Goal: Information Seeking & Learning: Learn about a topic

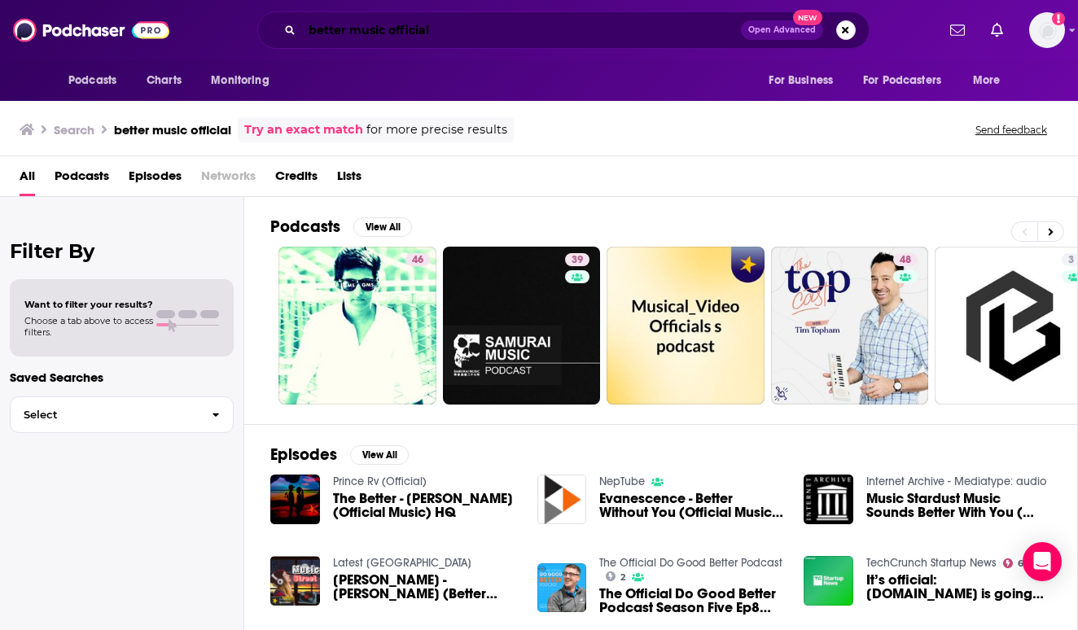
click at [488, 25] on input "better music official" at bounding box center [521, 30] width 439 height 26
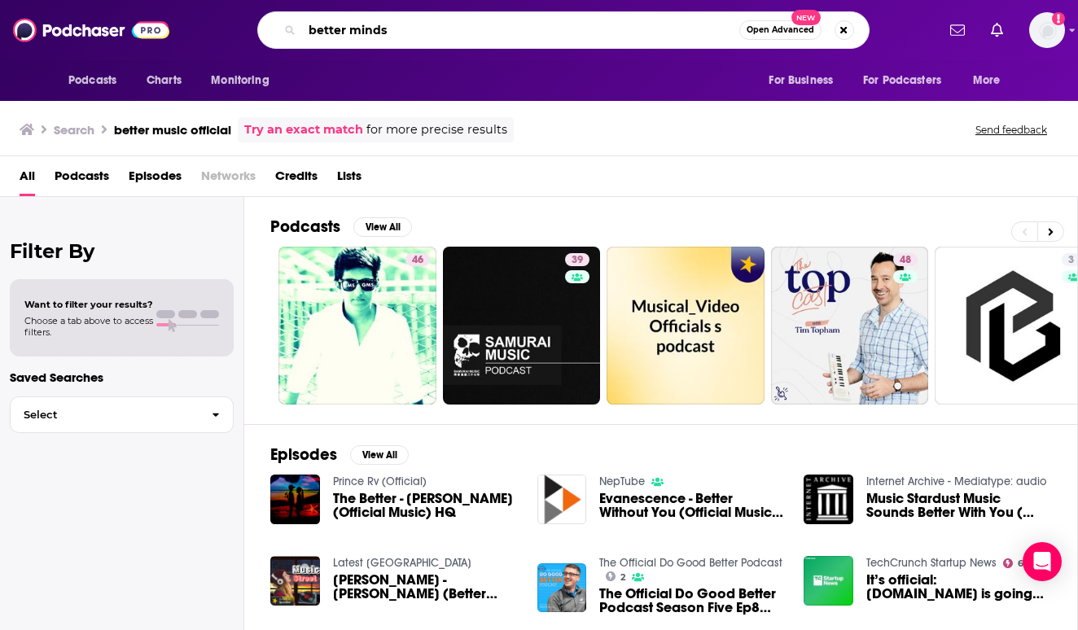
type input "better minds"
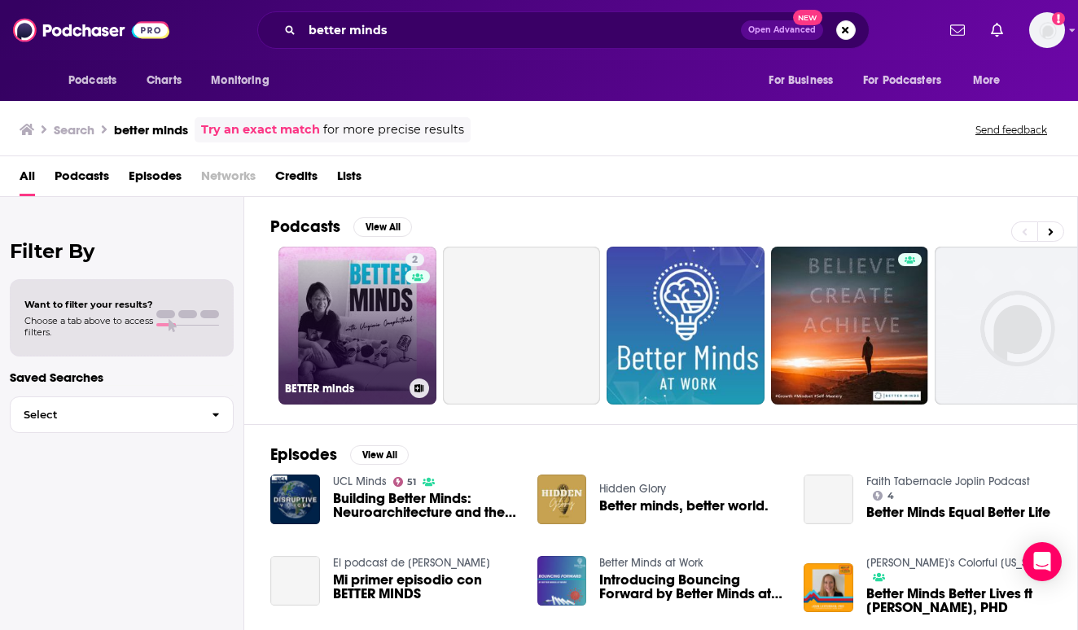
click at [403, 331] on link "2 BETTER minds" at bounding box center [358, 326] width 158 height 158
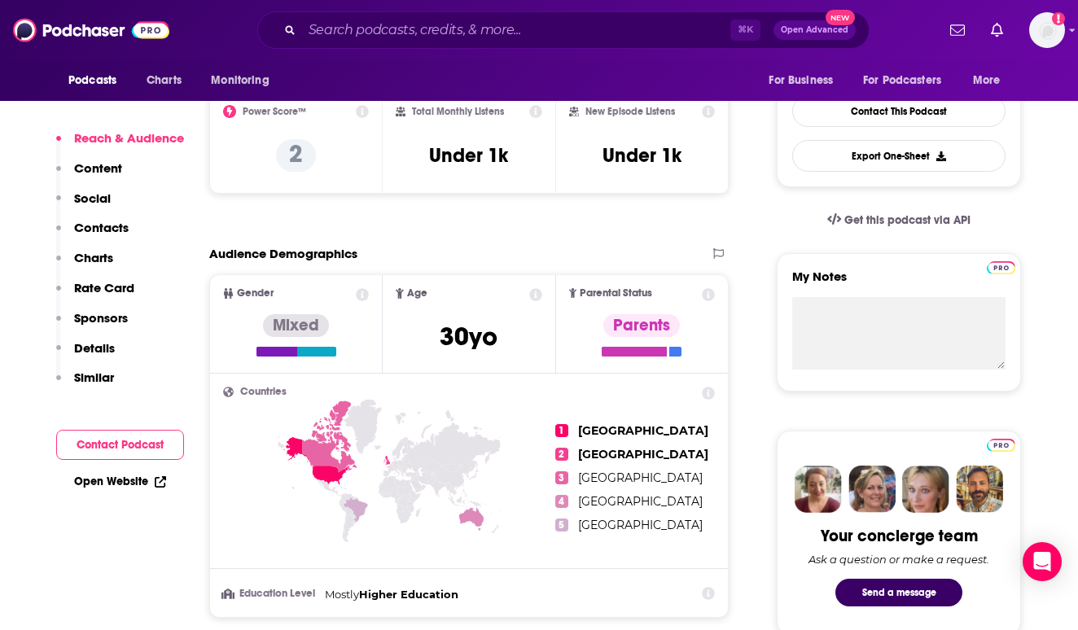
scroll to position [366, 0]
